Goal: Information Seeking & Learning: Compare options

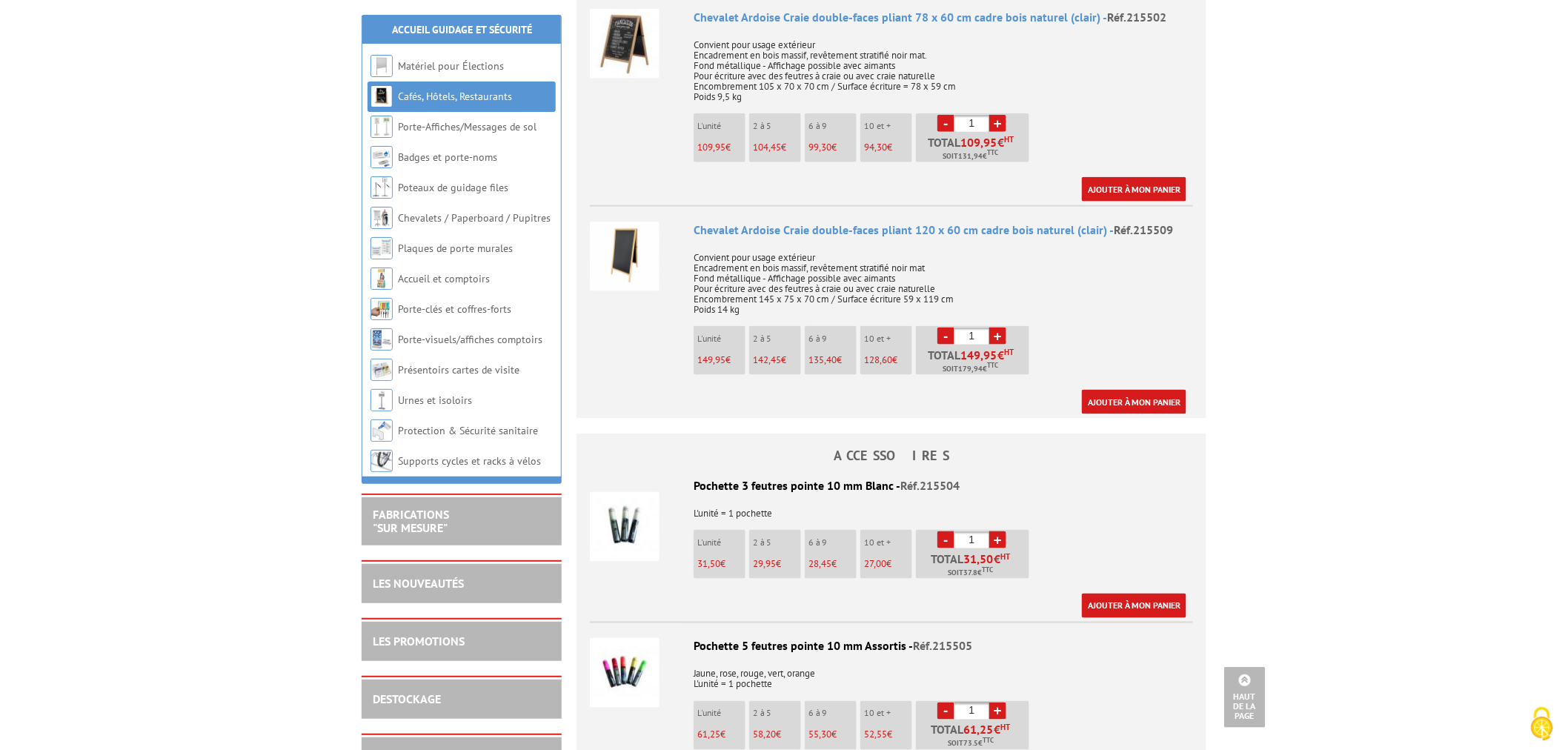
scroll to position [616, 0]
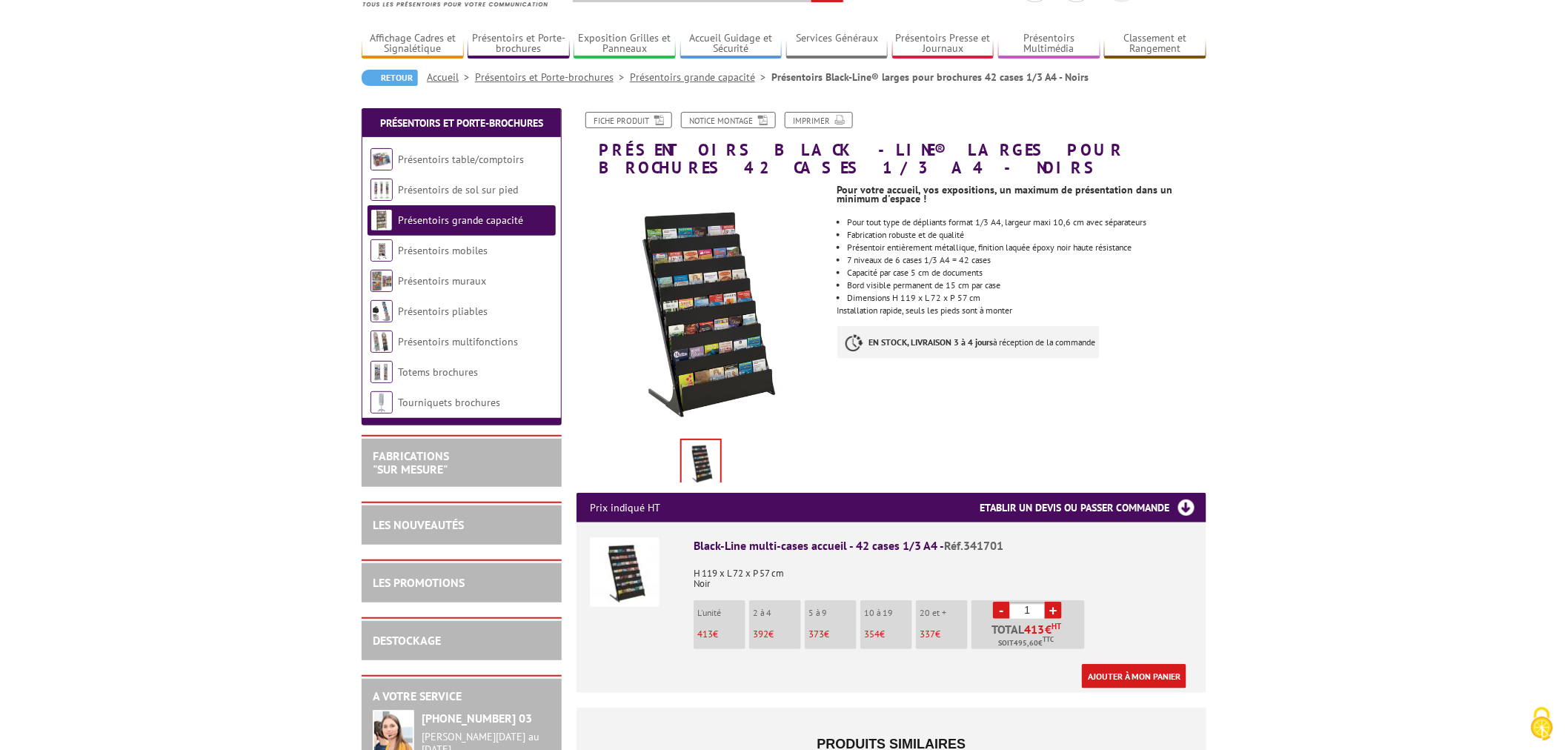
scroll to position [82, 0]
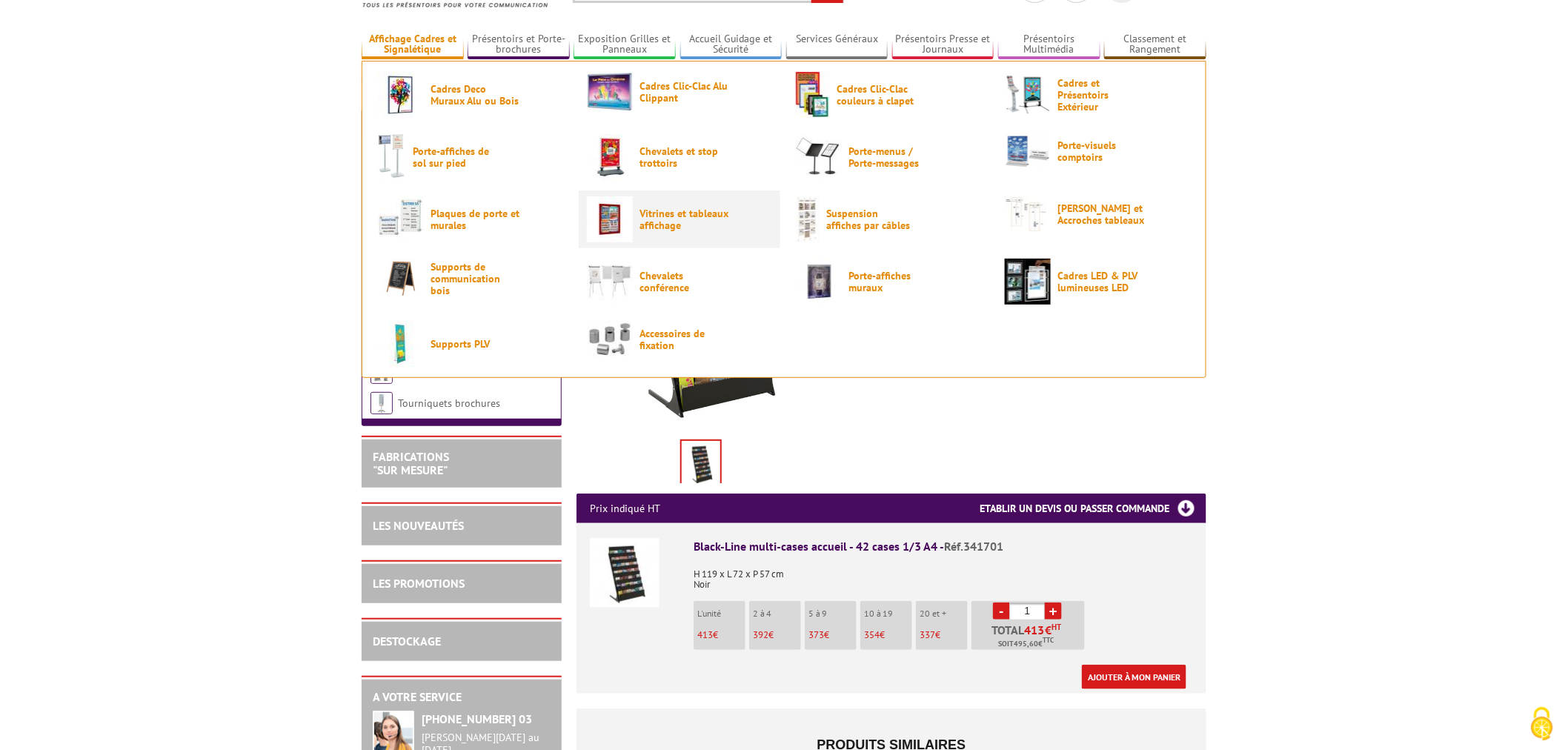
click at [685, 217] on span "Vitrines et tableaux affichage" at bounding box center [684, 219] width 89 height 24
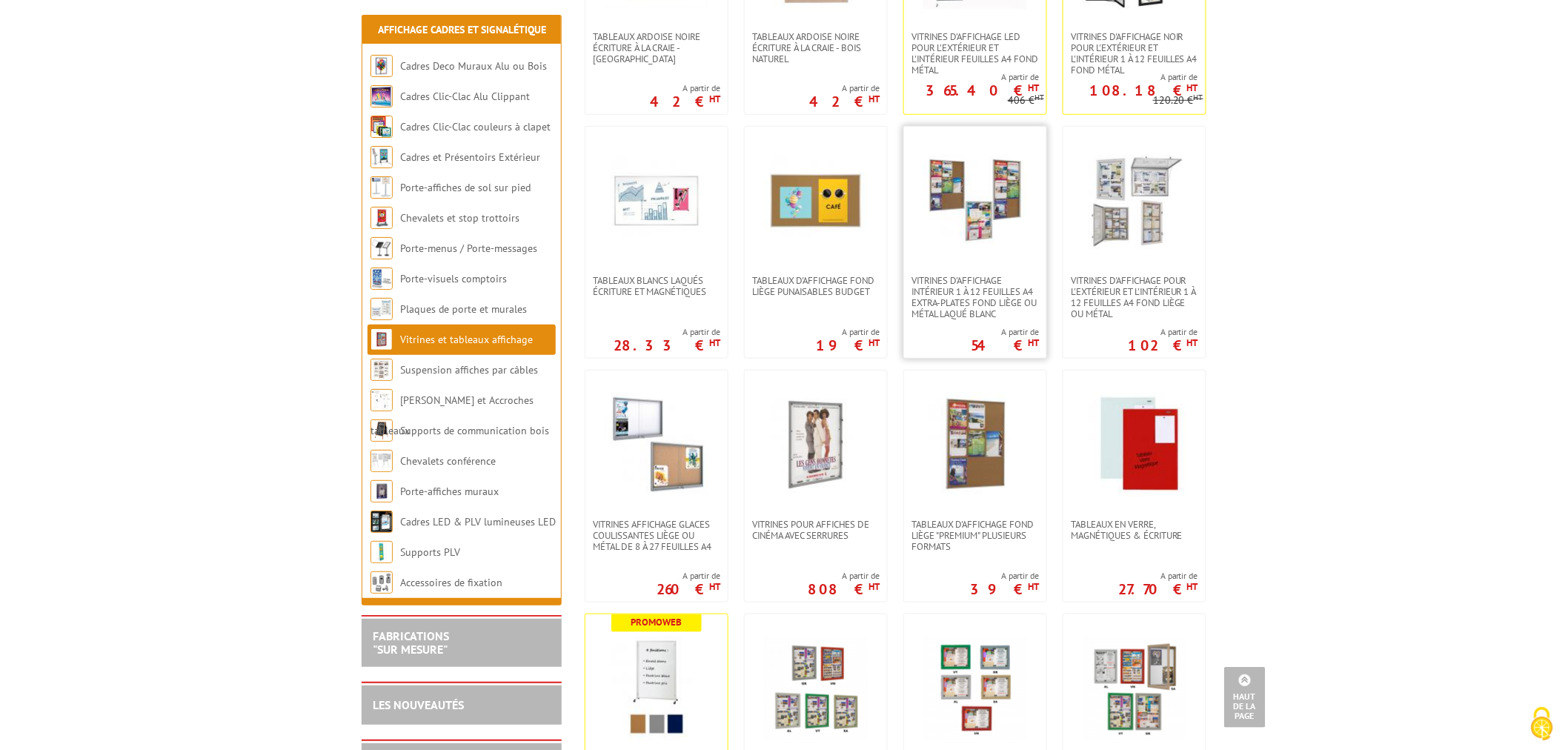
scroll to position [329, 0]
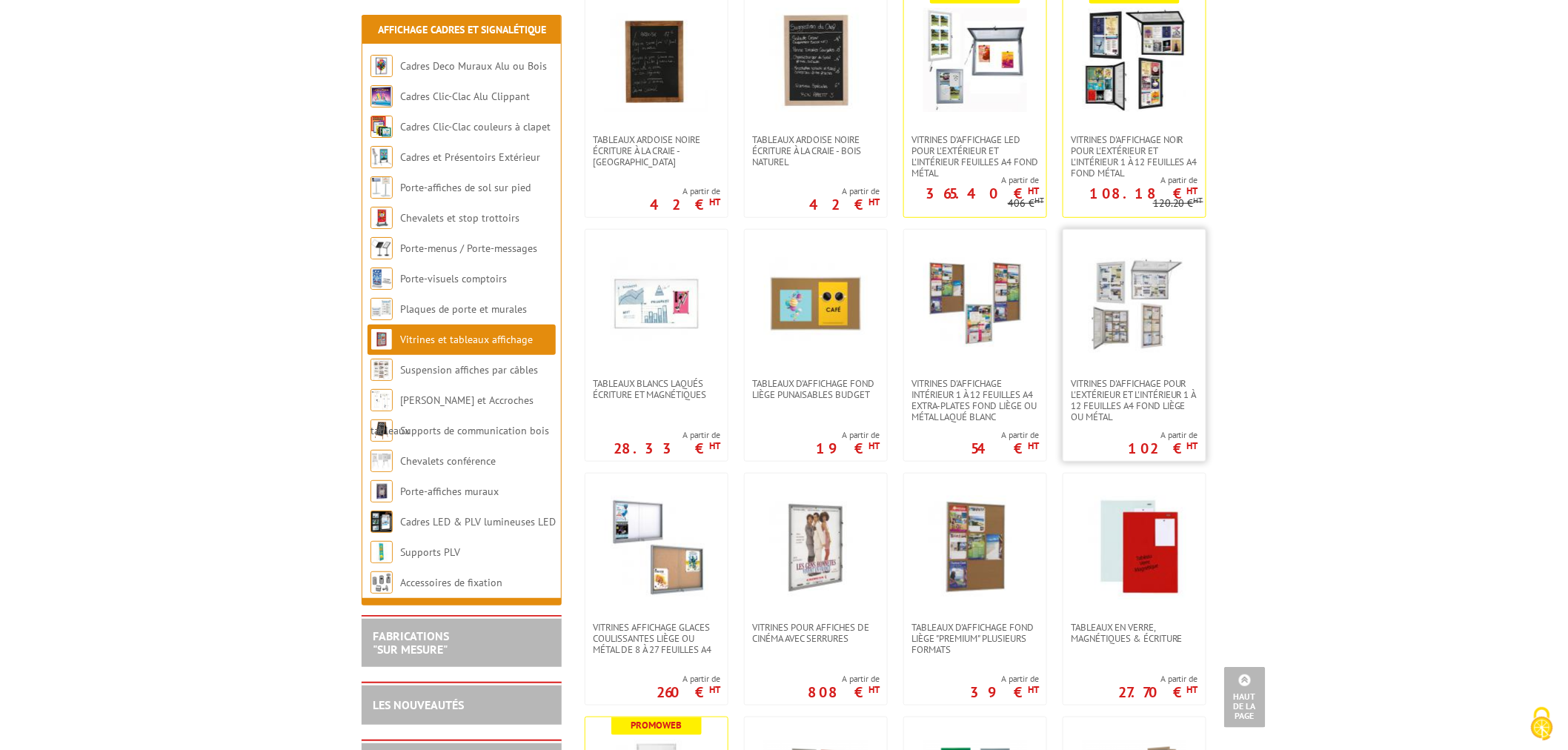
click at [1125, 330] on img at bounding box center [1135, 303] width 103 height 103
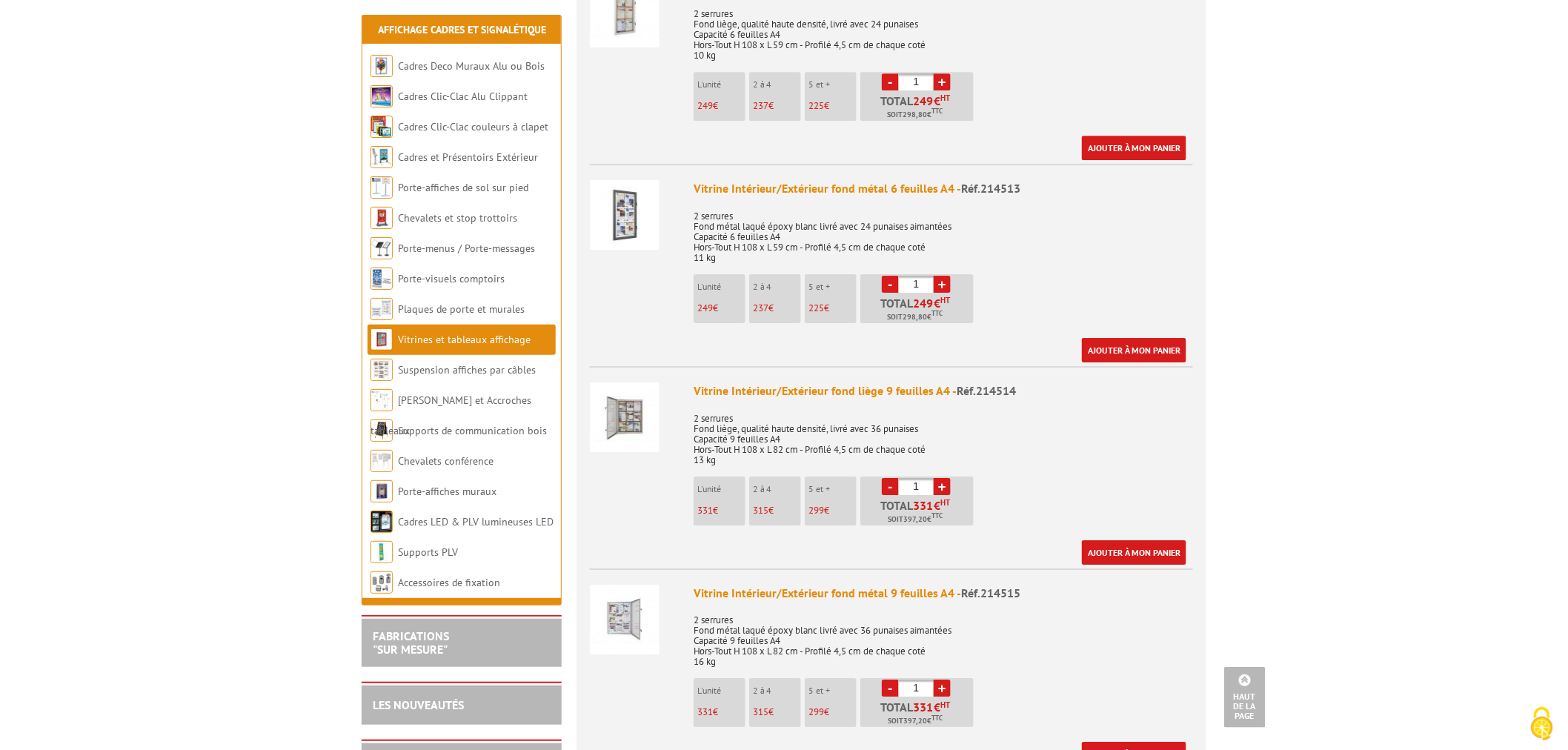
scroll to position [1976, 0]
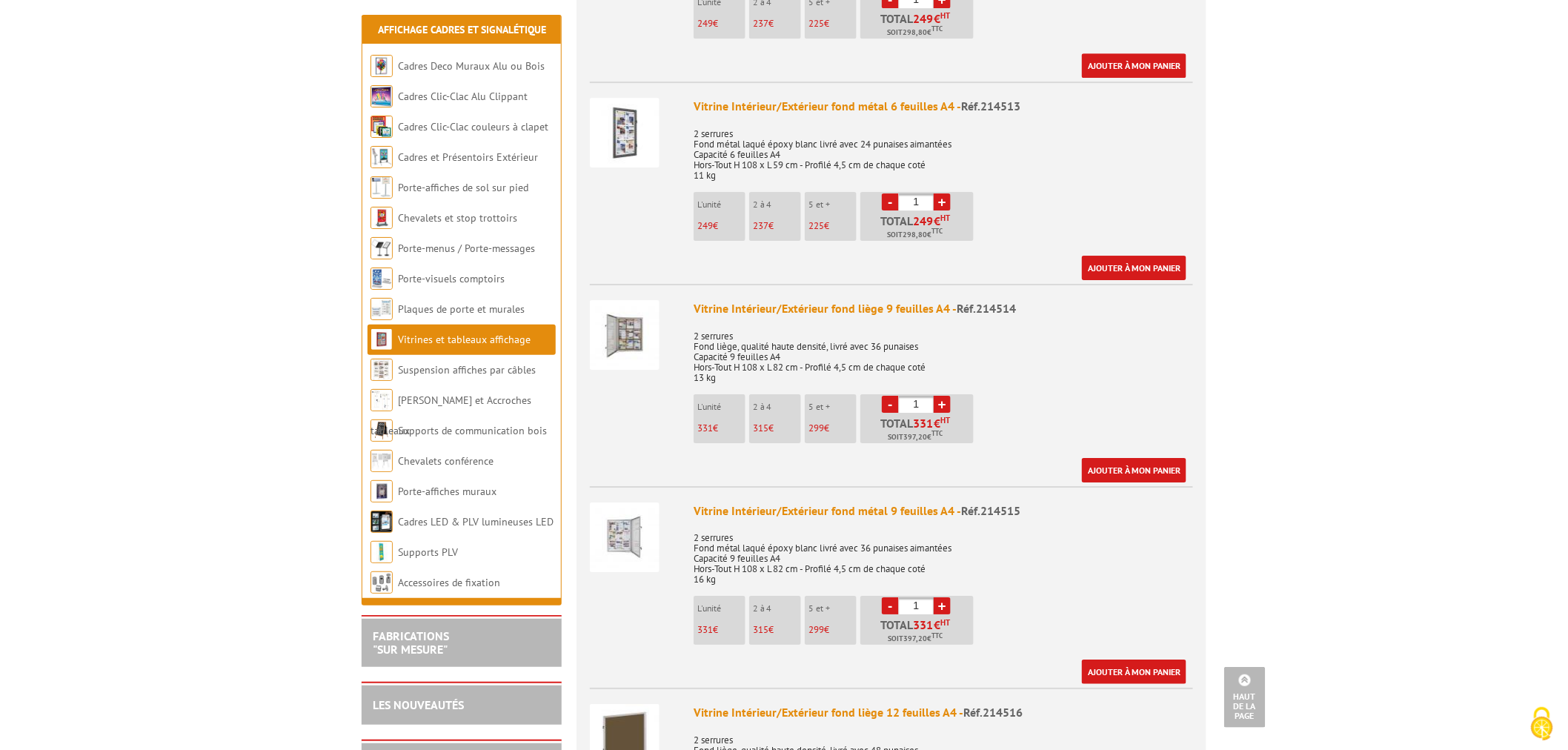
click at [623, 300] on img at bounding box center [625, 335] width 70 height 70
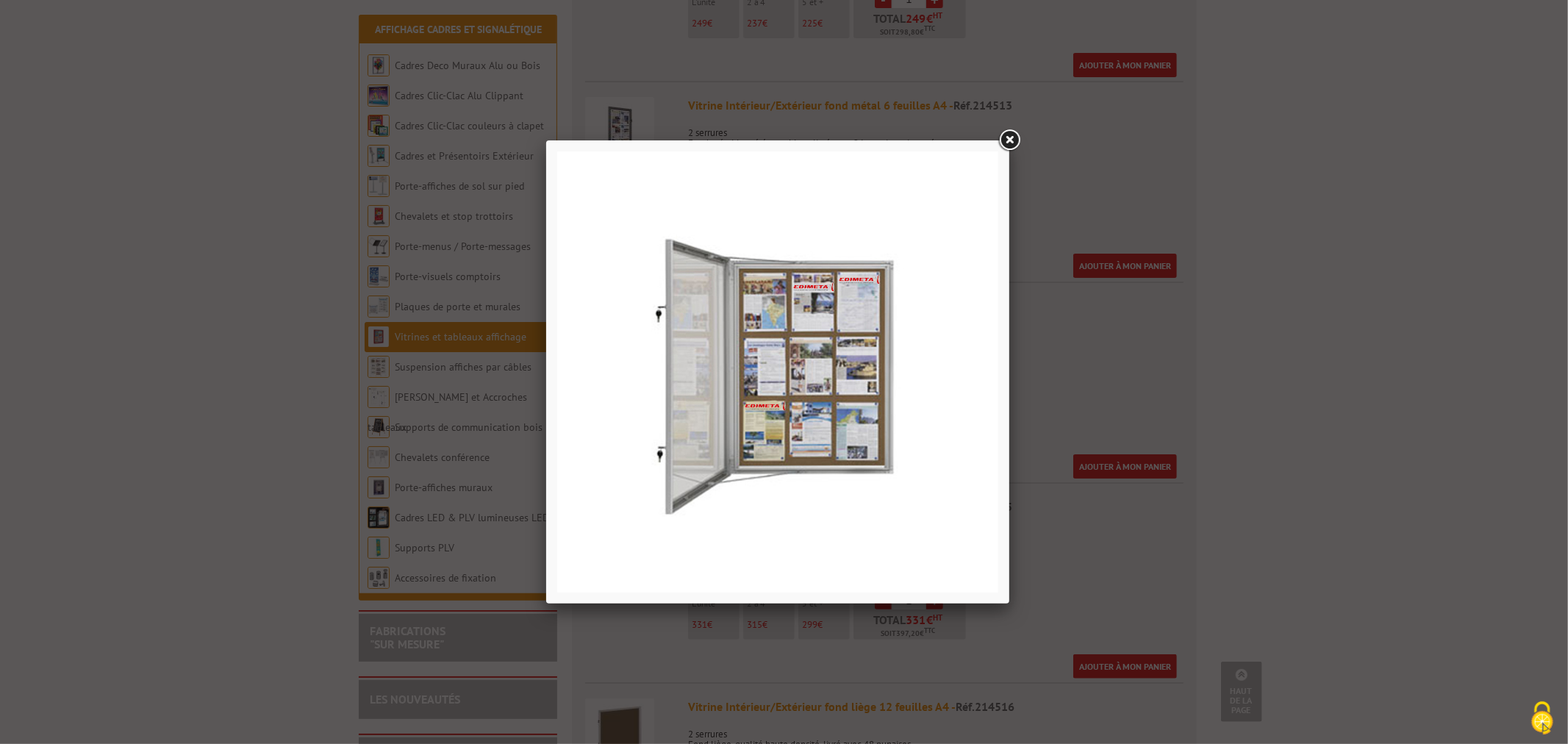
click at [1004, 137] on link at bounding box center [1009, 140] width 26 height 26
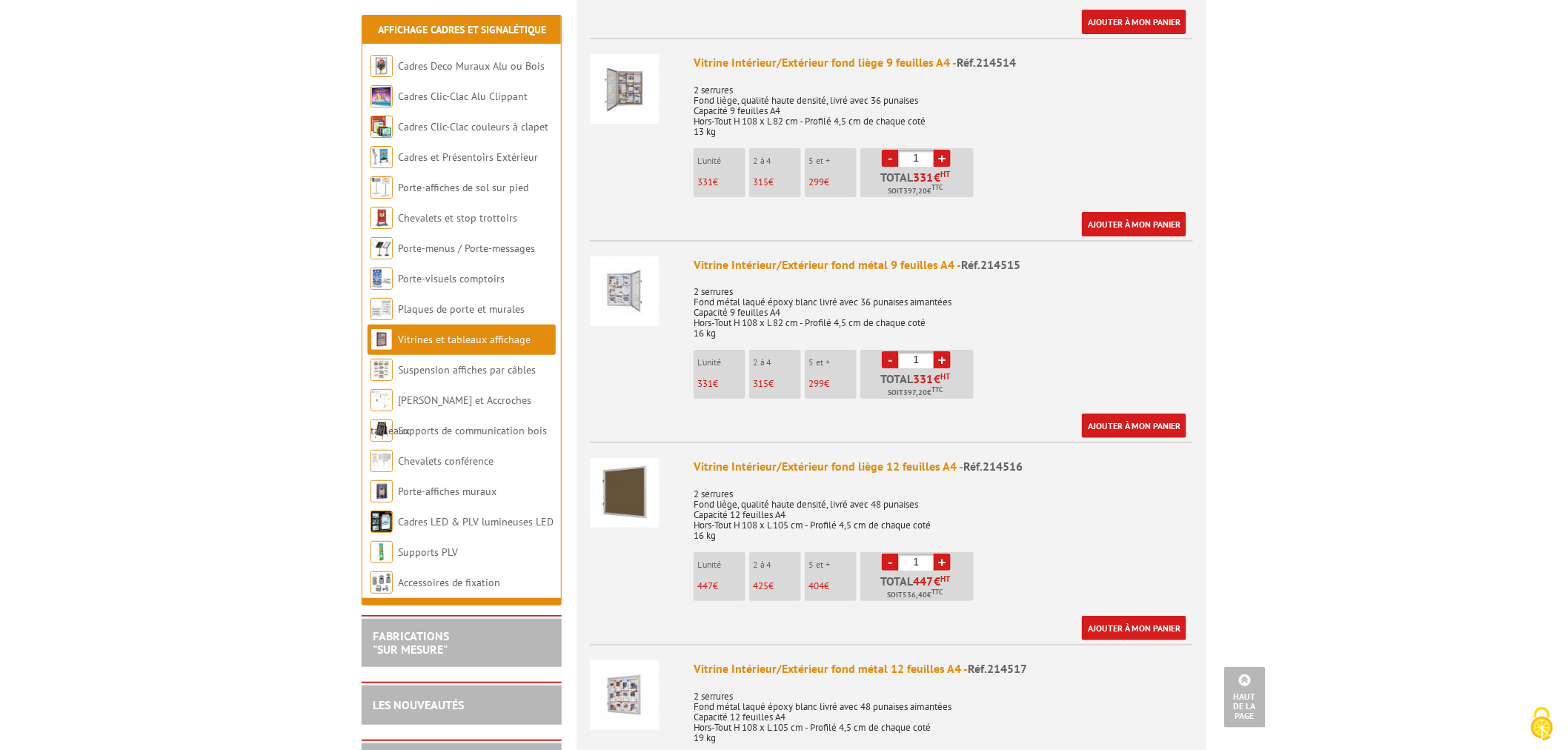
scroll to position [2306, 0]
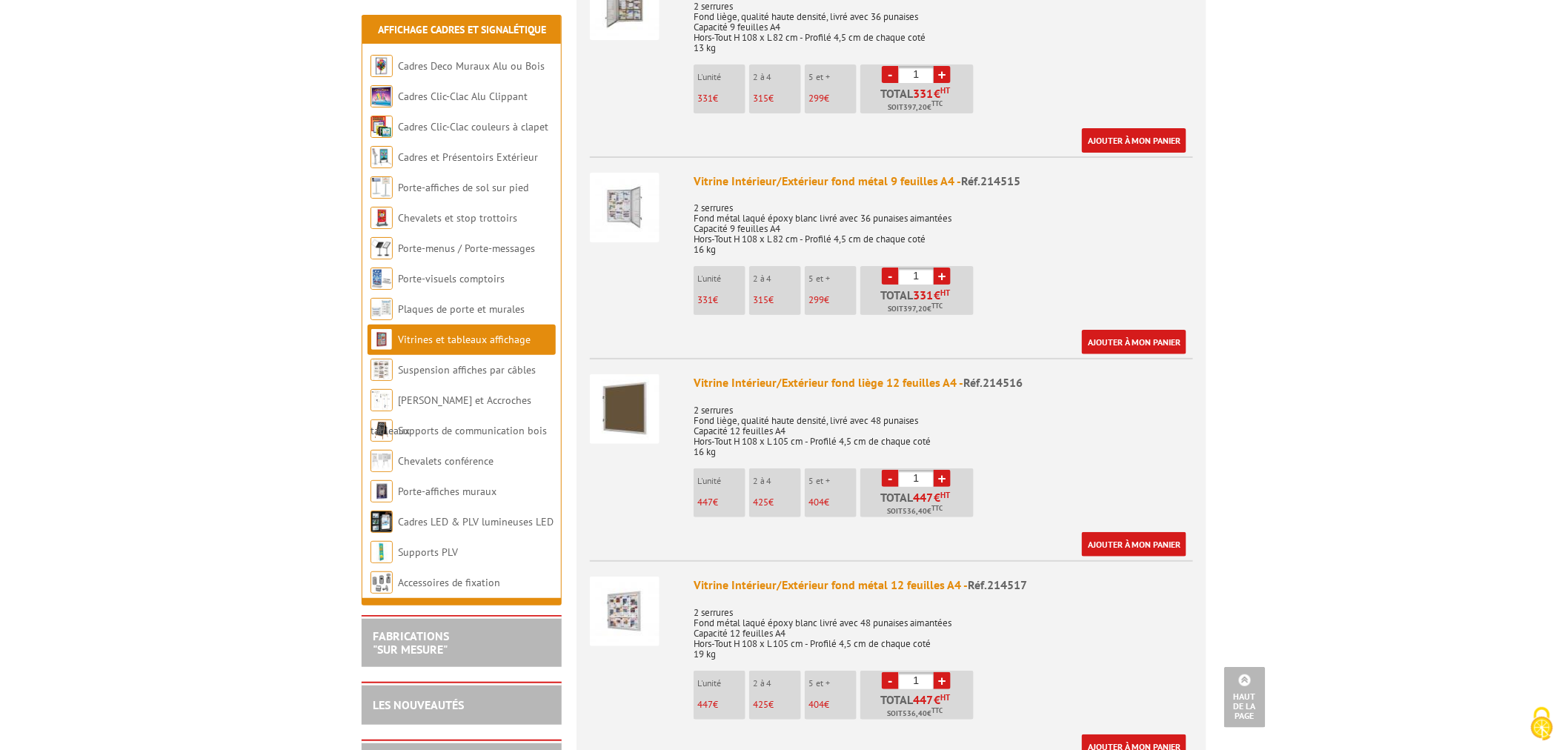
click at [625, 577] on img at bounding box center [625, 612] width 70 height 70
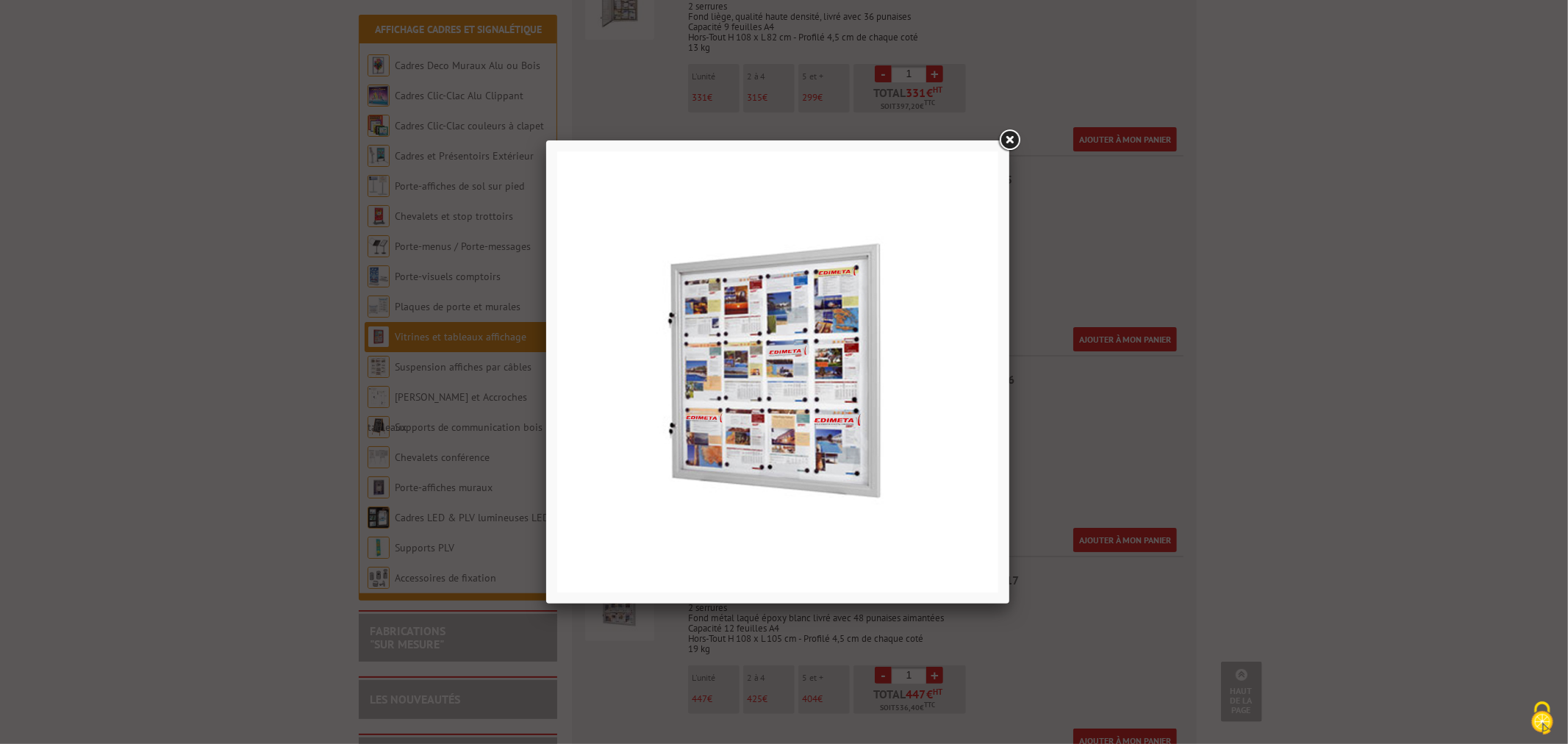
click at [1006, 130] on link at bounding box center [1009, 140] width 26 height 26
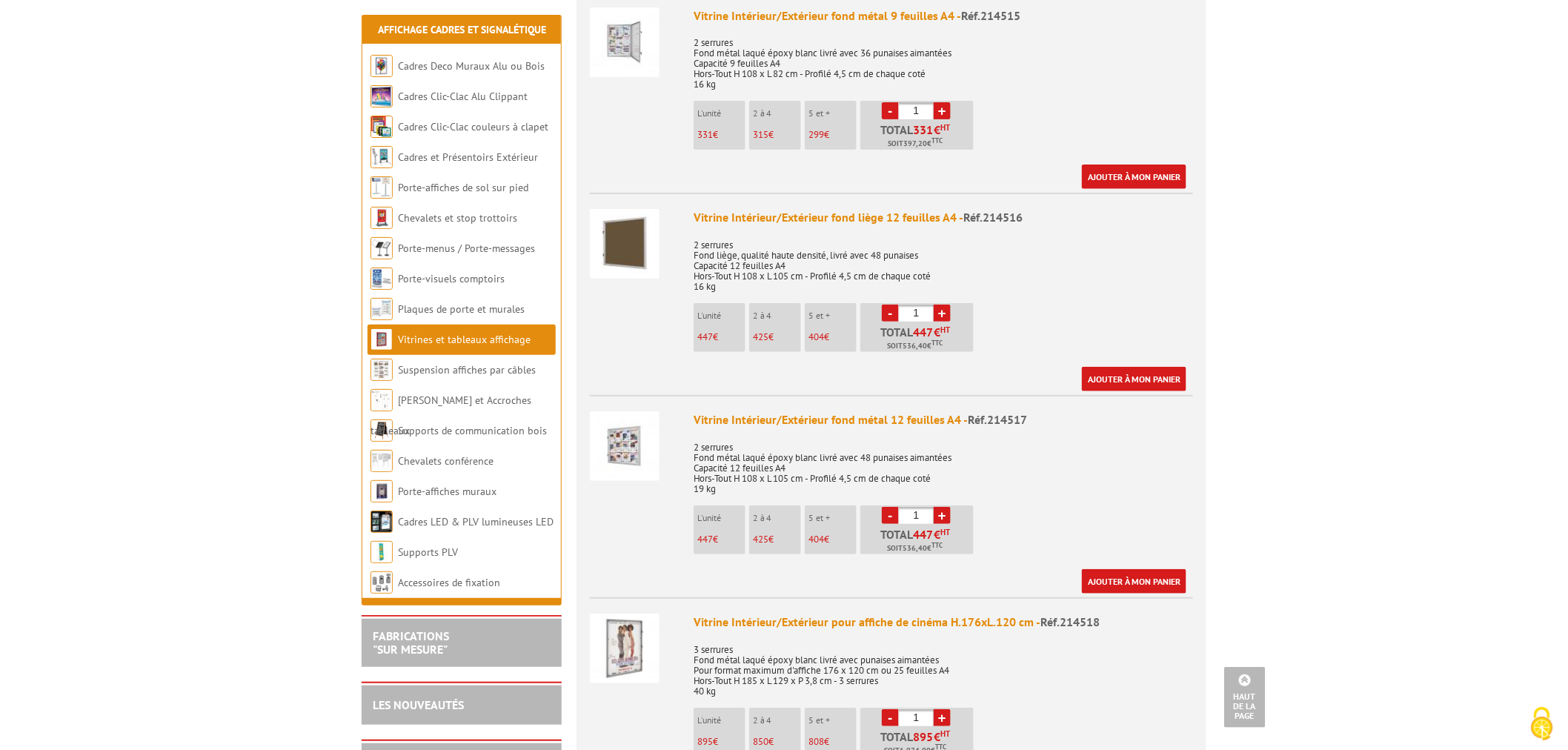
scroll to position [2471, 0]
click at [620, 210] on img at bounding box center [625, 245] width 70 height 70
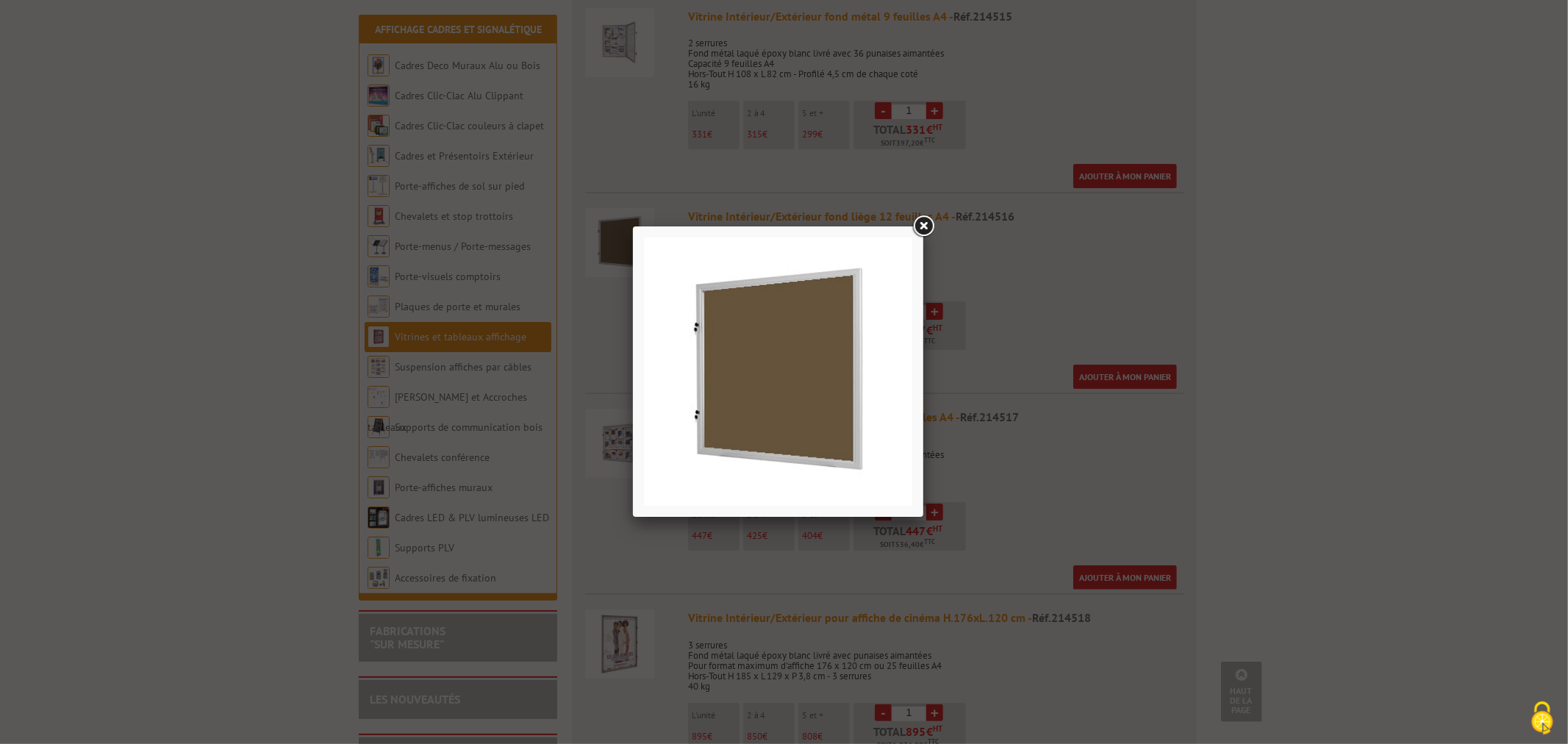
click at [929, 225] on link at bounding box center [923, 226] width 26 height 26
